Goal: Task Accomplishment & Management: Manage account settings

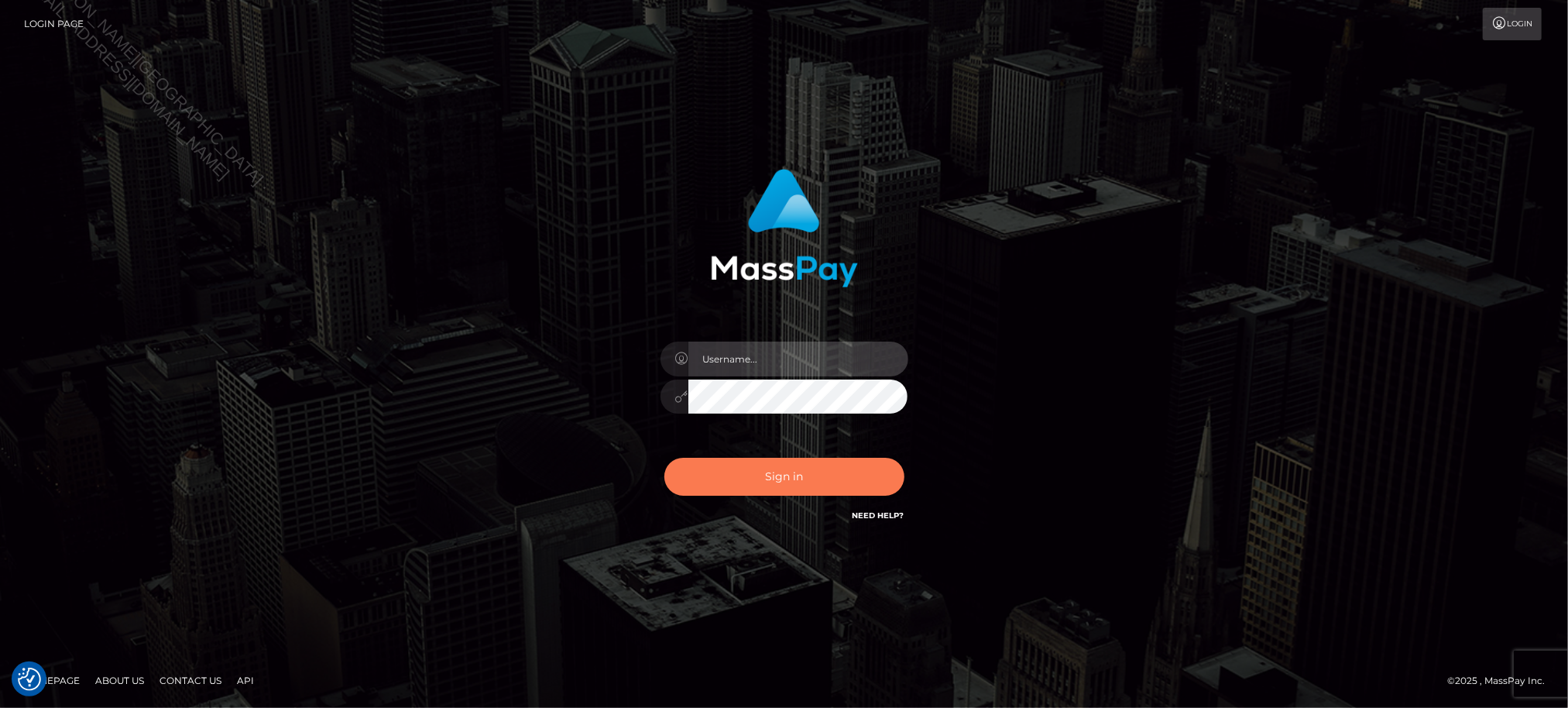
type input "Jiecel"
click at [801, 469] on button "Sign in" at bounding box center [784, 476] width 240 height 38
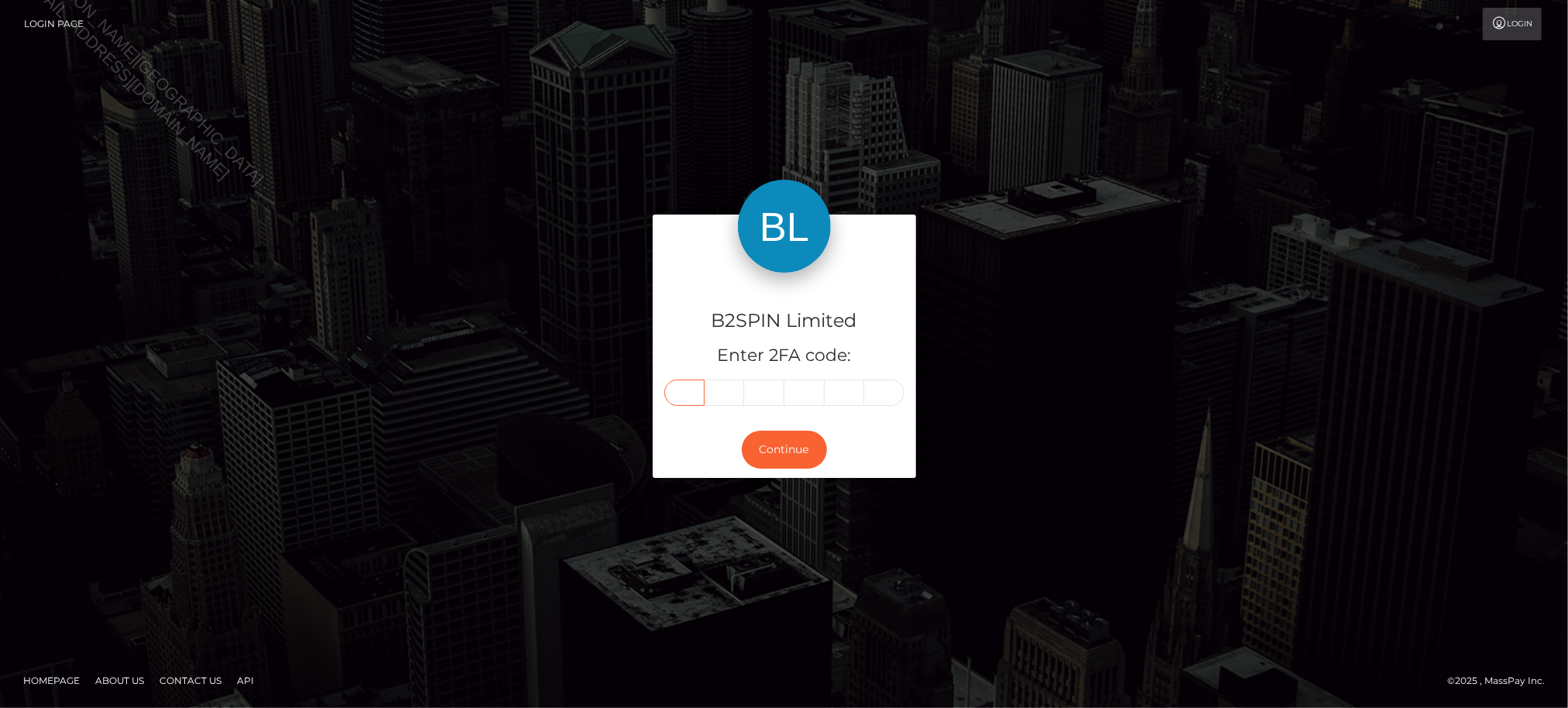
click at [680, 389] on input "text" at bounding box center [684, 393] width 40 height 27
type input "9"
type input "6"
type input "9"
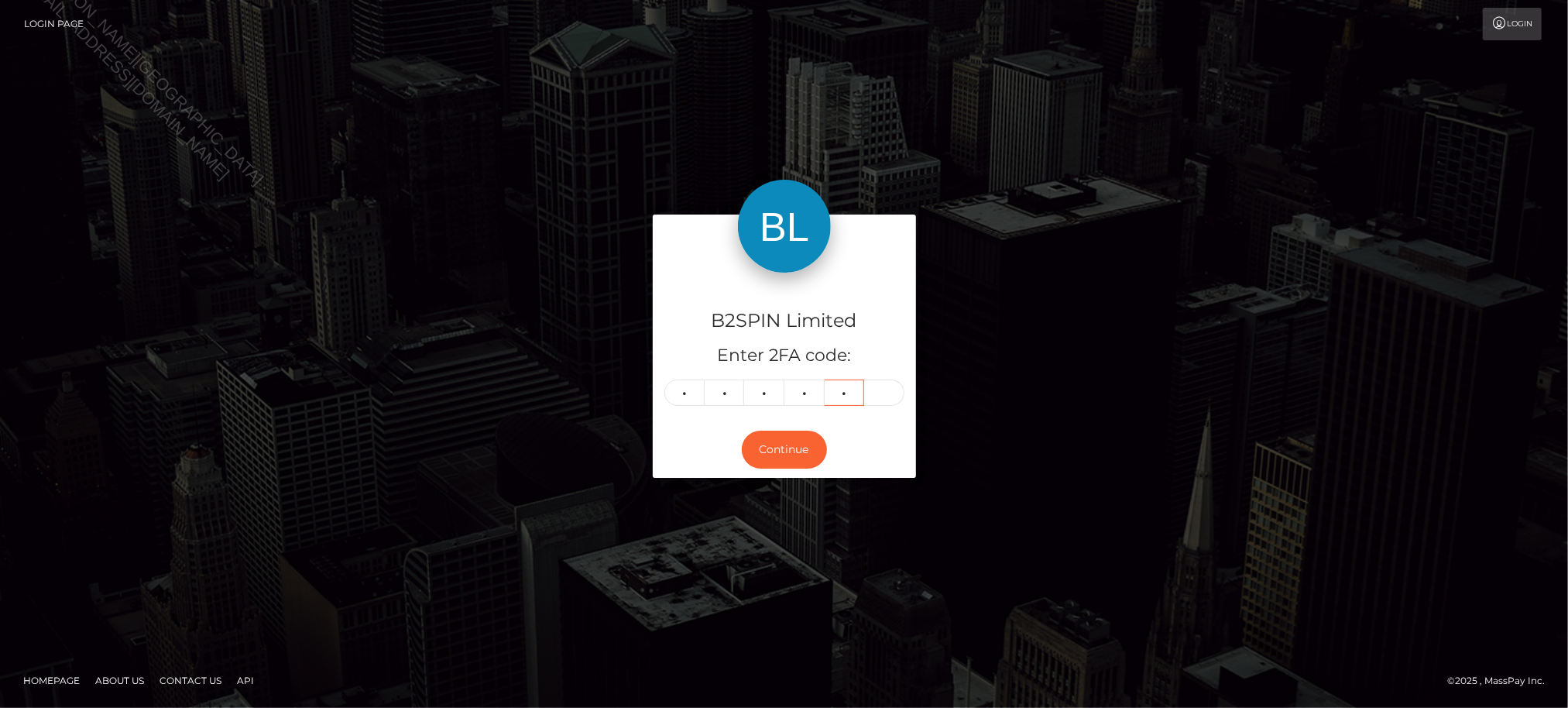
type input "4"
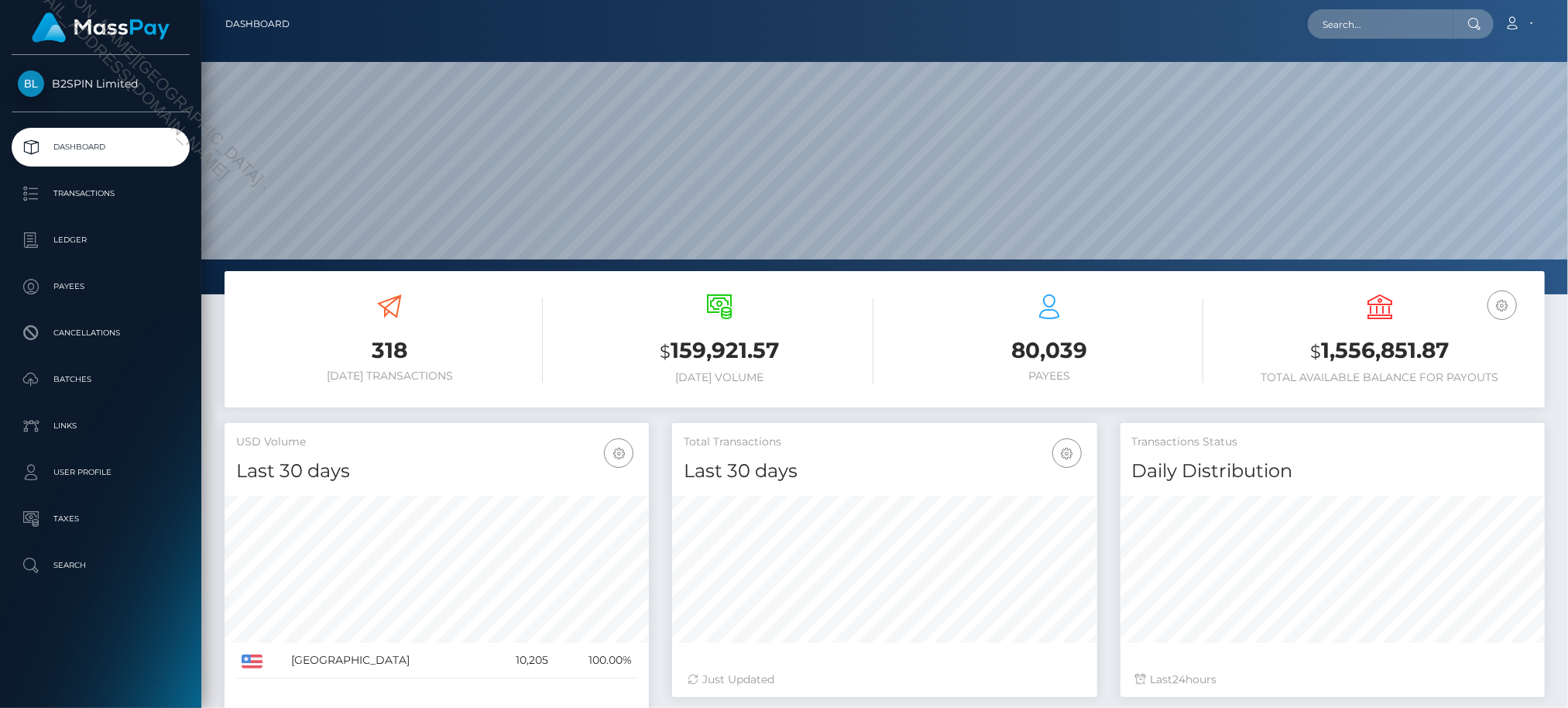
scroll to position [274, 425]
drag, startPoint x: 1322, startPoint y: 351, endPoint x: 221, endPoint y: 537, distance: 1116.6
click at [1453, 359] on h3 "$ 1,556,851.87" at bounding box center [1380, 351] width 307 height 32
copy h3 "1,556,851.87"
